Goal: Transaction & Acquisition: Subscribe to service/newsletter

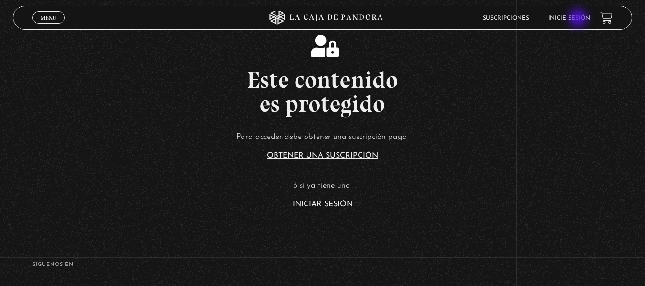
click at [579, 19] on link "Inicie sesión" at bounding box center [569, 18] width 42 height 6
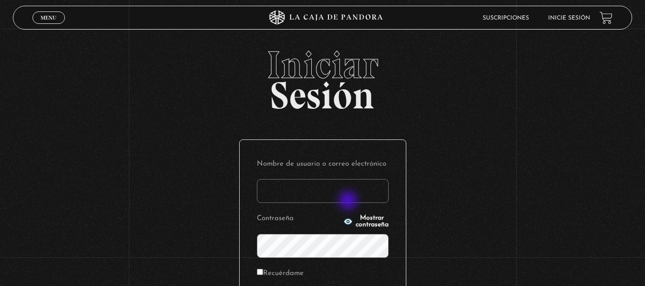
click at [348, 202] on input "Nombre de usuario o correo electrónico" at bounding box center [323, 191] width 132 height 24
type input "[EMAIL_ADDRESS][DOMAIN_NAME]"
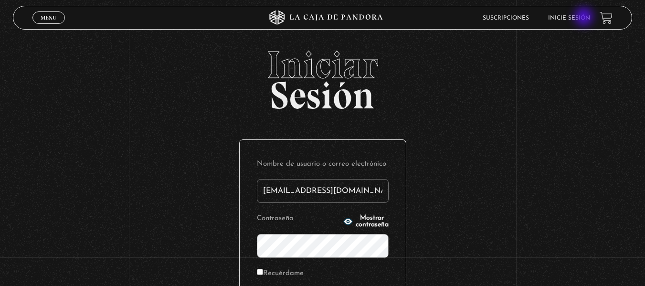
click at [585, 18] on link "Inicie sesión" at bounding box center [569, 18] width 42 height 6
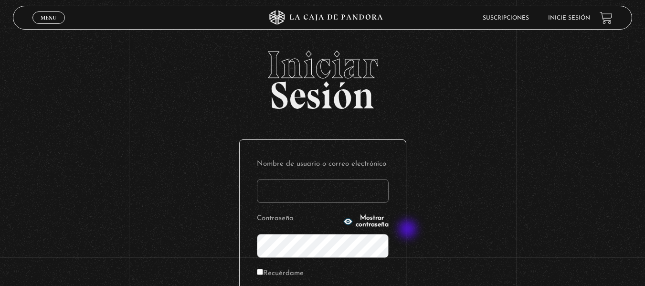
type input "[EMAIL_ADDRESS][DOMAIN_NAME]"
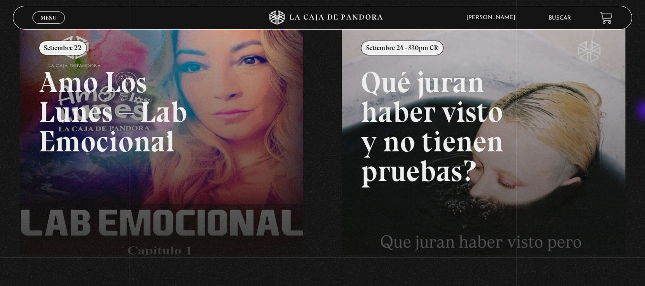
scroll to position [120, 0]
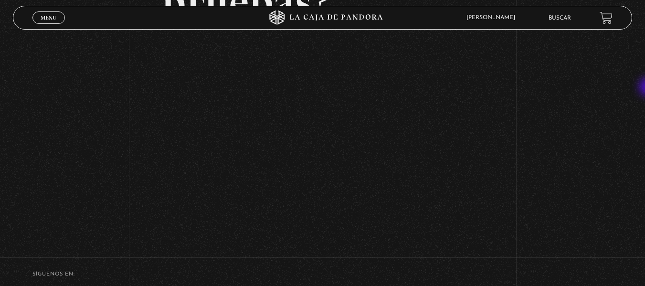
scroll to position [179, 0]
click at [95, 161] on div "Volver Setiembre 24 - 830pm CR Qué juran haber visto y no tienen pruebas?" at bounding box center [322, 46] width 645 height 394
click at [137, 135] on div "Volver Setiembre 24 - 830pm CR Qué juran haber visto y no tienen pruebas?" at bounding box center [322, 46] width 645 height 394
click at [124, 133] on div "Volver Setiembre 24 - 830pm CR Qué juran haber visto y no tienen pruebas?" at bounding box center [322, 46] width 645 height 394
